Goal: Task Accomplishment & Management: Manage account settings

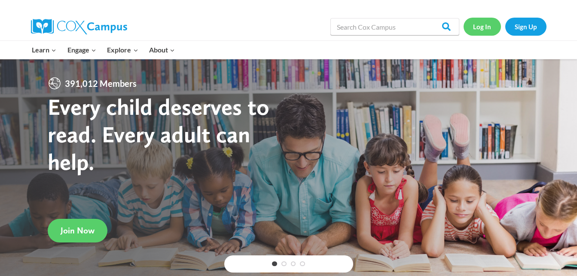
click at [481, 29] on link "Log In" at bounding box center [482, 27] width 37 height 18
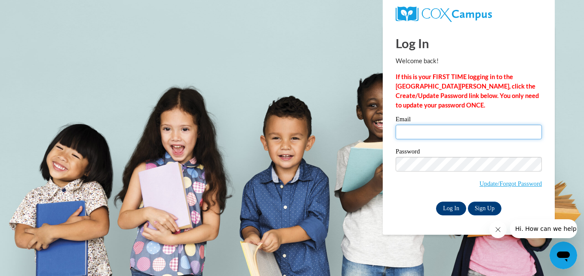
type input "thomaslashone@gmail.com"
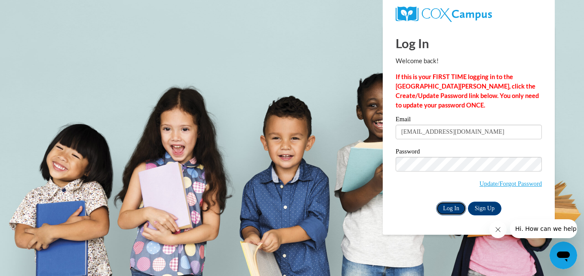
click at [445, 206] on input "Log In" at bounding box center [451, 209] width 30 height 14
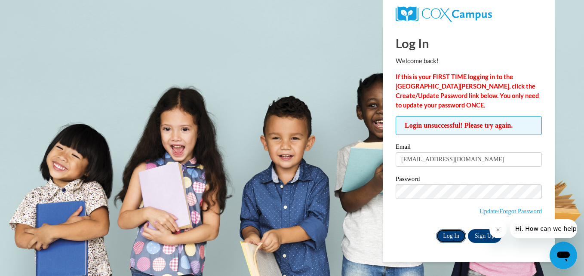
click at [449, 235] on input "Log In" at bounding box center [451, 236] width 30 height 14
